Goal: Information Seeking & Learning: Check status

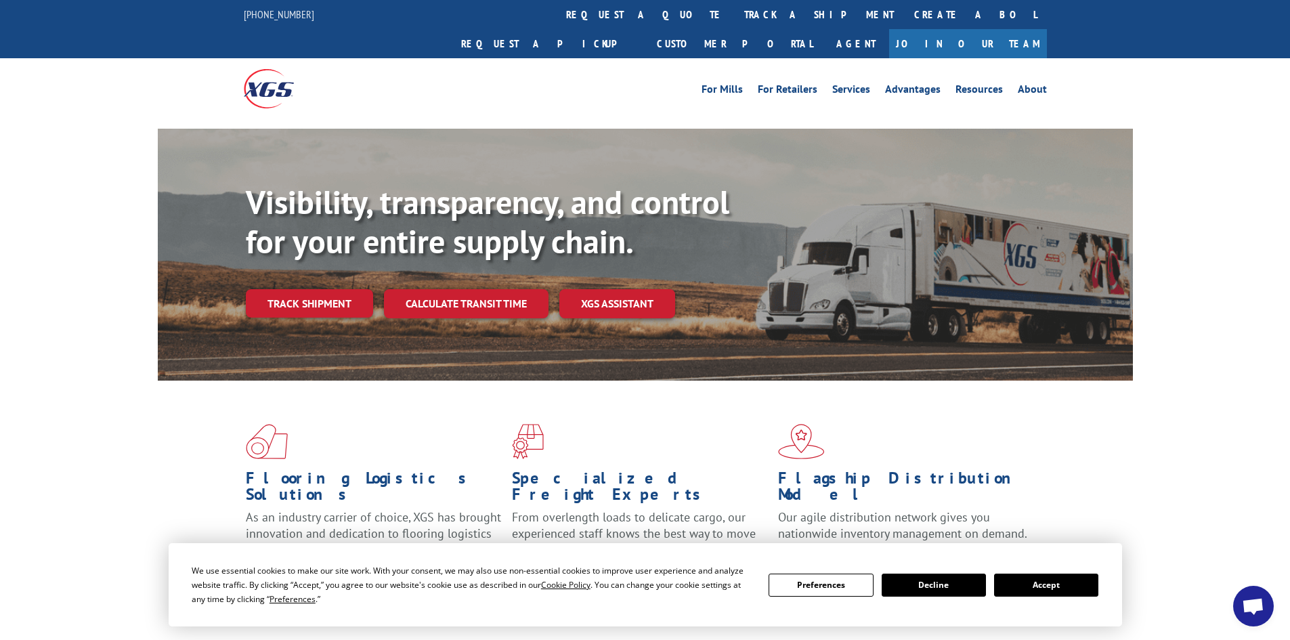
scroll to position [23, 0]
click at [734, 16] on link "track a shipment" at bounding box center [819, 14] width 170 height 29
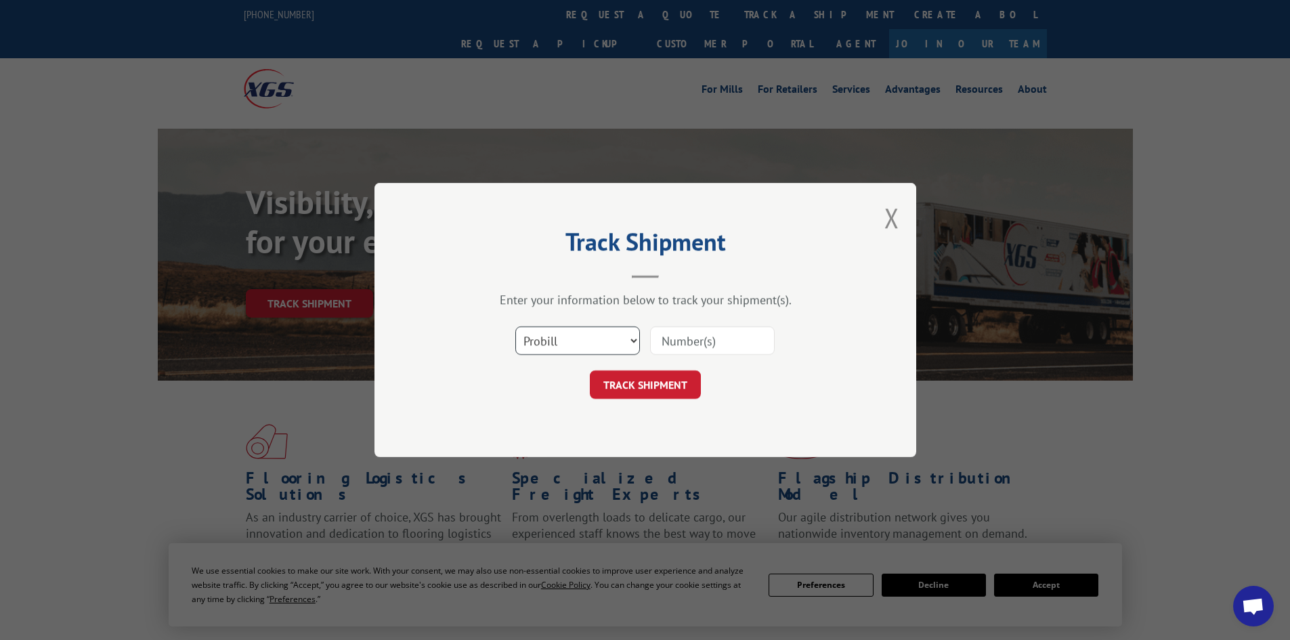
click at [594, 341] on select "Select category... Probill BOL PO" at bounding box center [577, 340] width 125 height 28
select select "bol"
click at [515, 326] on select "Select category... Probill BOL PO" at bounding box center [577, 340] width 125 height 28
click at [702, 345] on input at bounding box center [712, 340] width 125 height 28
paste input "481668"
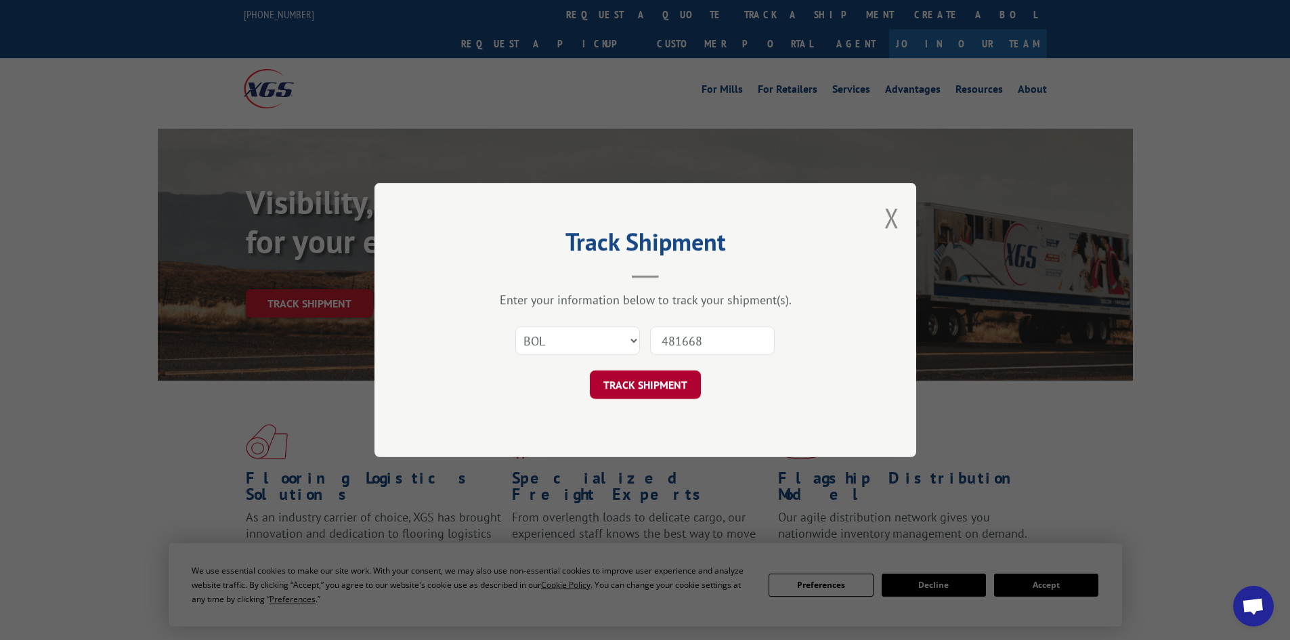
type input "481668"
click at [670, 383] on button "TRACK SHIPMENT" at bounding box center [645, 384] width 111 height 28
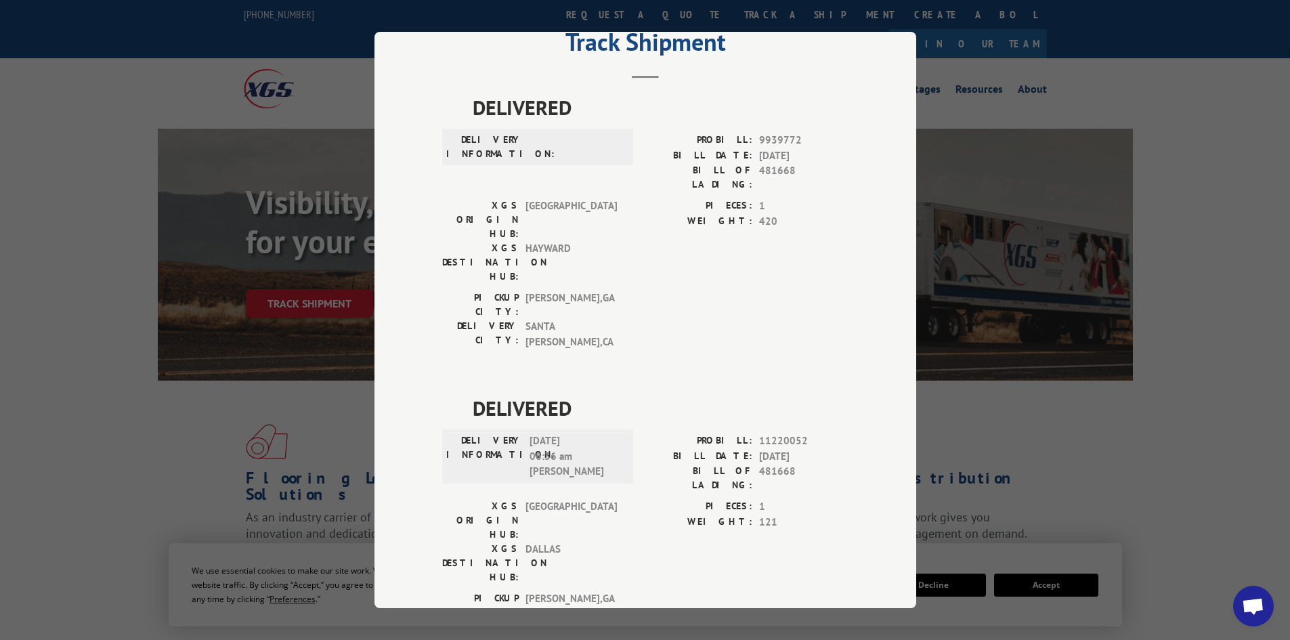
scroll to position [0, 0]
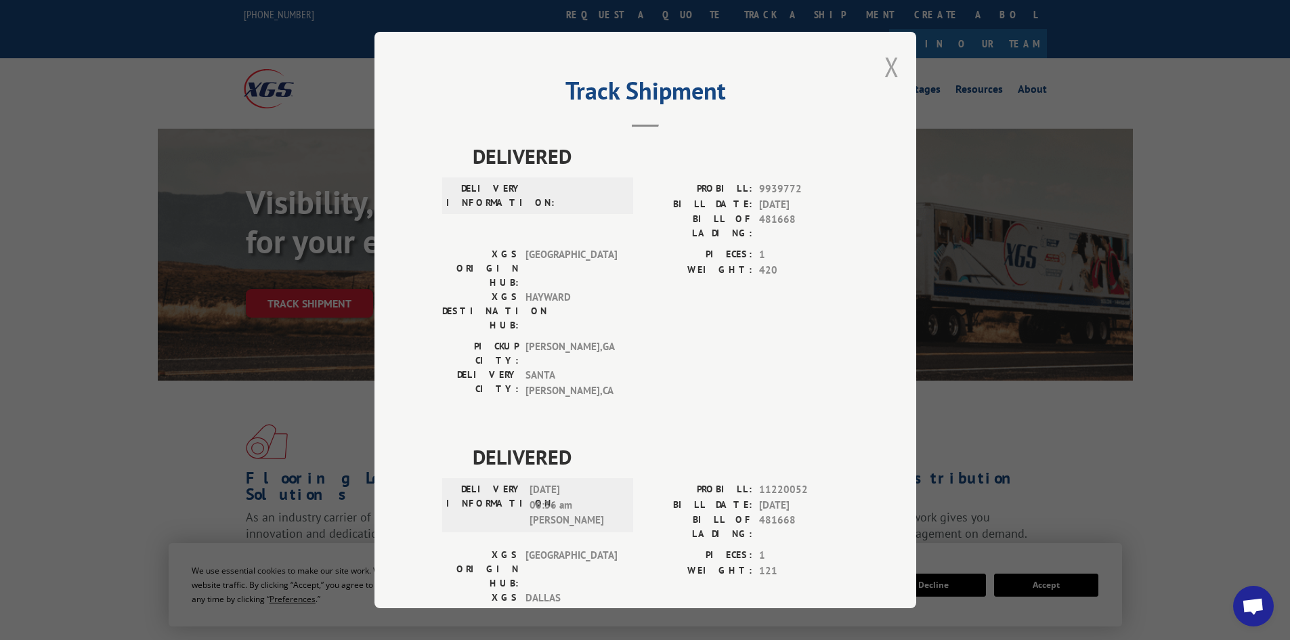
click at [886, 66] on button "Close modal" at bounding box center [891, 67] width 15 height 36
